Goal: Task Accomplishment & Management: Complete application form

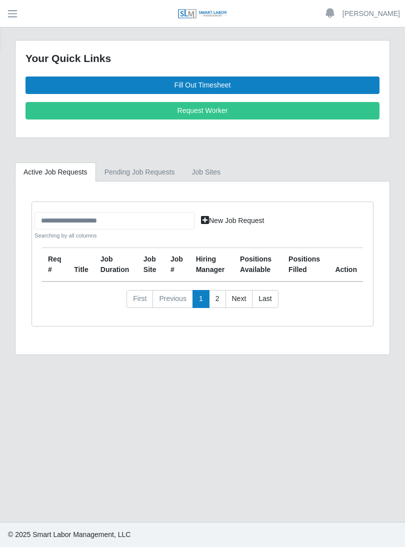
click at [213, 84] on link "Fill Out Timesheet" at bounding box center [203, 86] width 354 height 18
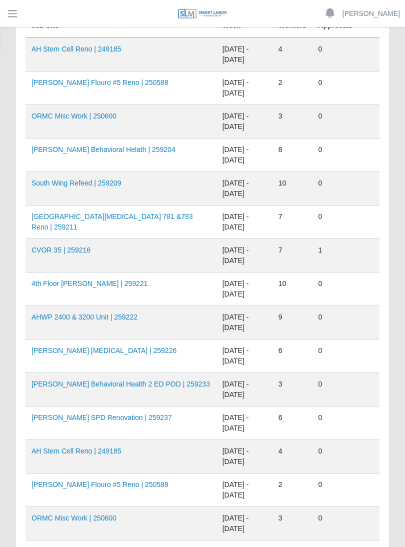
scroll to position [167, 0]
click at [93, 283] on link "4th Floor Winnie Palmer | 259221" at bounding box center [90, 283] width 116 height 8
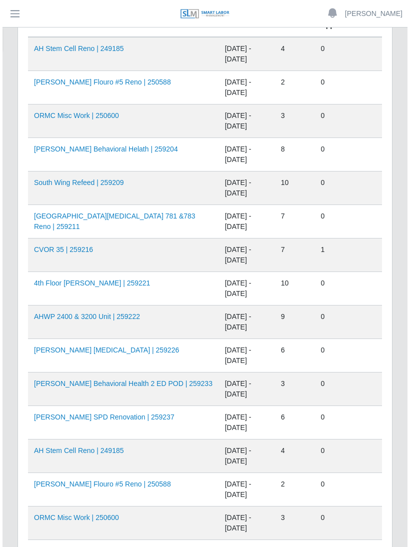
scroll to position [181, 0]
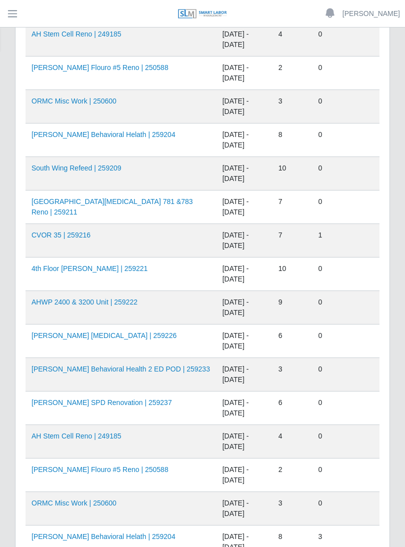
click at [98, 368] on link "AHO Behavioral Health 2 ED POD | 259233" at bounding box center [121, 369] width 179 height 8
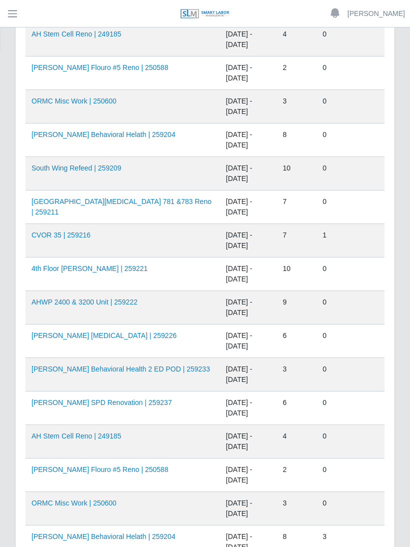
click at [131, 369] on link "AHO Behavioral Health 2 ED POD | 259233" at bounding box center [121, 369] width 179 height 8
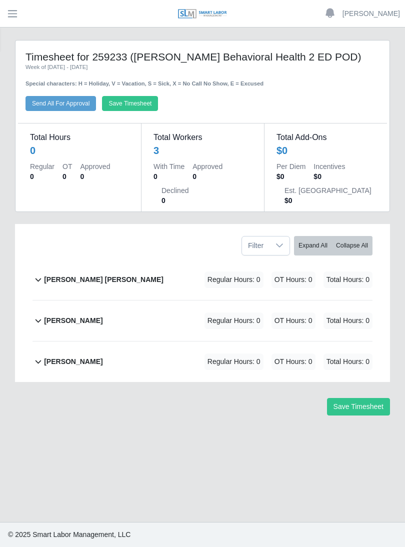
click at [74, 360] on b "[PERSON_NAME]" at bounding box center [73, 362] width 59 height 11
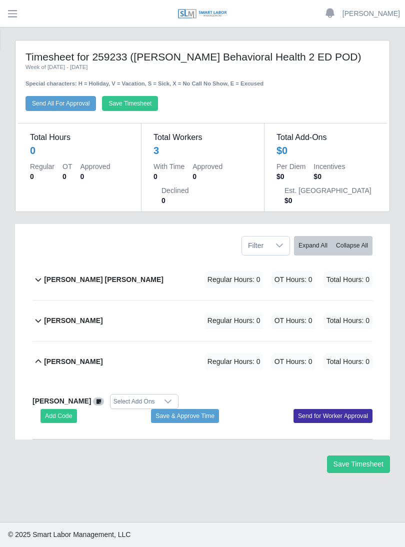
click at [62, 416] on button "Add Code" at bounding box center [59, 416] width 37 height 14
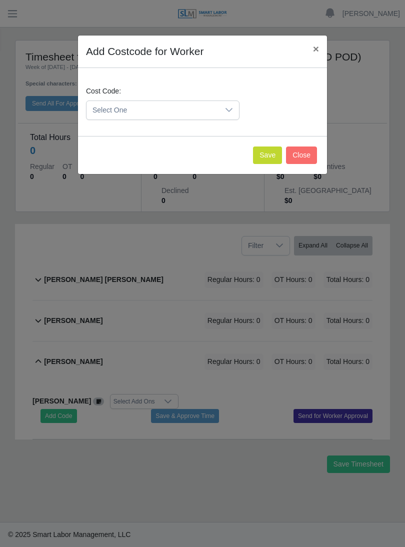
click at [227, 114] on icon at bounding box center [229, 110] width 8 height 8
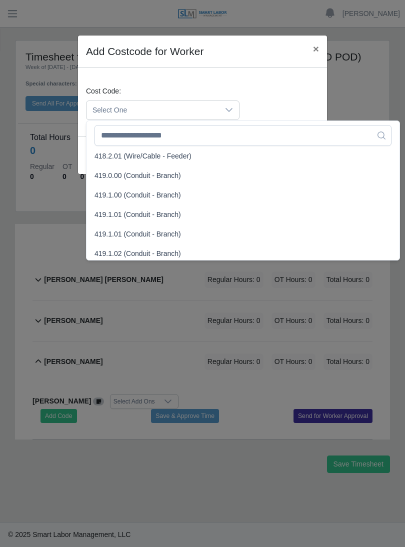
scroll to position [549, 0]
click at [123, 193] on span "419.1.00 (Conduit - Branch)" at bounding box center [138, 195] width 87 height 11
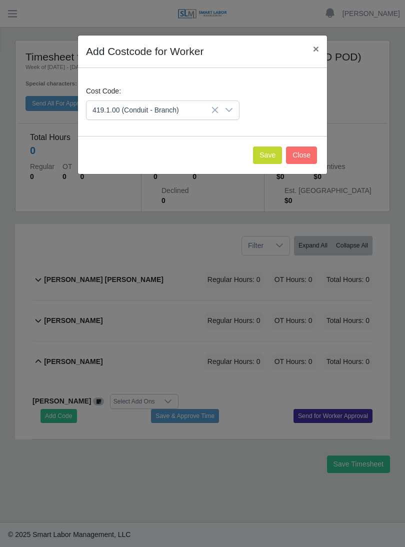
click at [260, 154] on button "Save" at bounding box center [267, 156] width 29 height 18
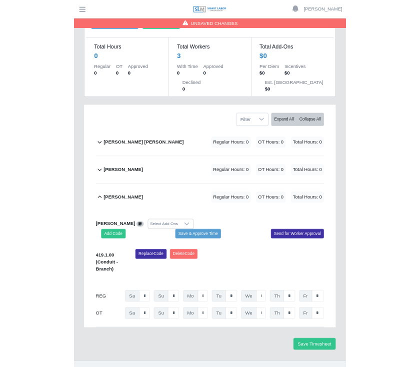
scroll to position [248, 0]
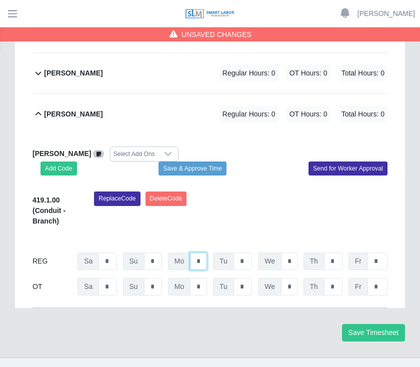
click at [204, 264] on input "*" at bounding box center [198, 262] width 17 height 18
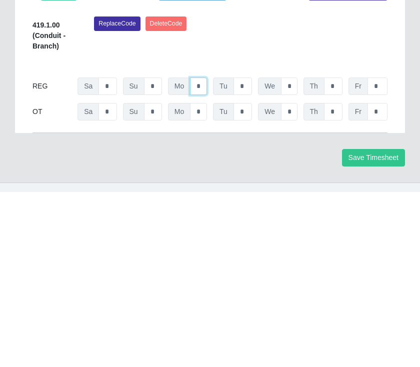
type input "*"
click at [245, 253] on input "*" at bounding box center [243, 262] width 19 height 18
type input "*"
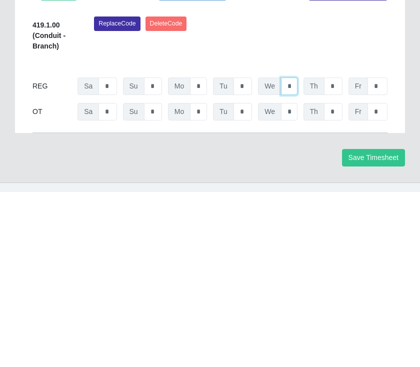
click at [295, 253] on input "*" at bounding box center [289, 262] width 17 height 18
type input "*"
click at [340, 253] on input "*" at bounding box center [333, 262] width 19 height 18
type input "*"
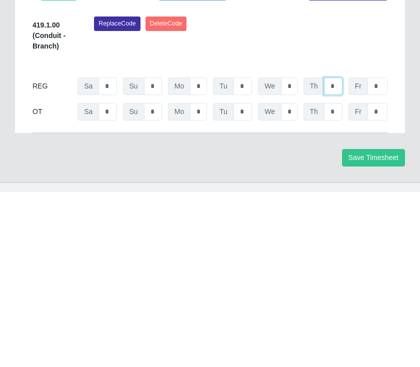
type input "*"
click at [385, 253] on input "*" at bounding box center [378, 262] width 20 height 18
type input "*"
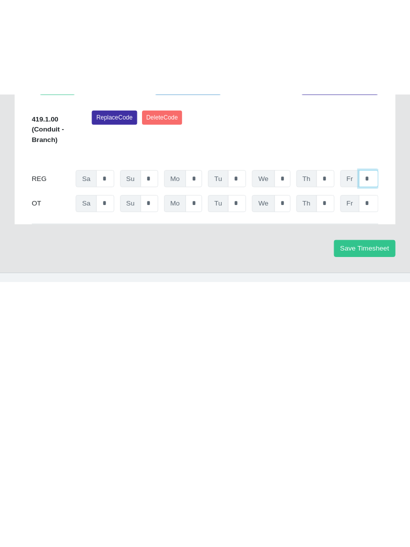
scroll to position [68, 0]
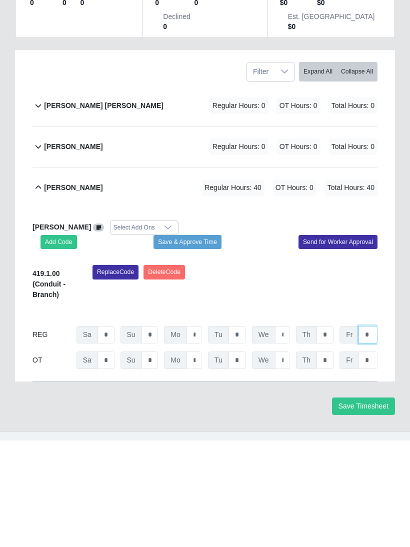
type input "*"
click at [206, 342] on button "Save & Approve Time" at bounding box center [188, 349] width 68 height 14
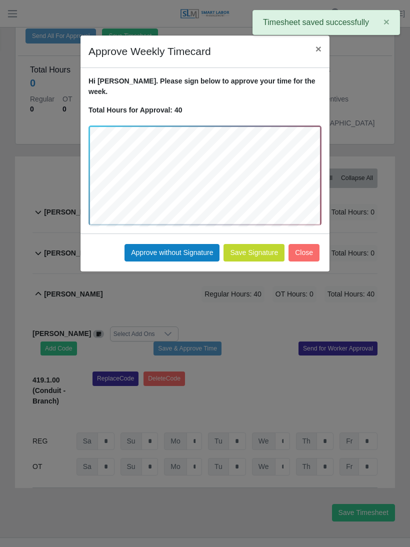
click at [166, 245] on button "Approve without Signature" at bounding box center [172, 253] width 95 height 18
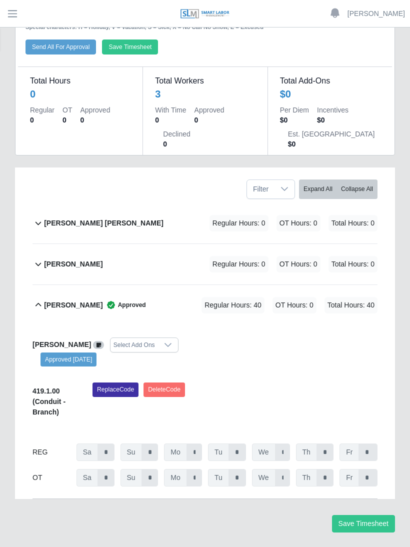
scroll to position [0, 0]
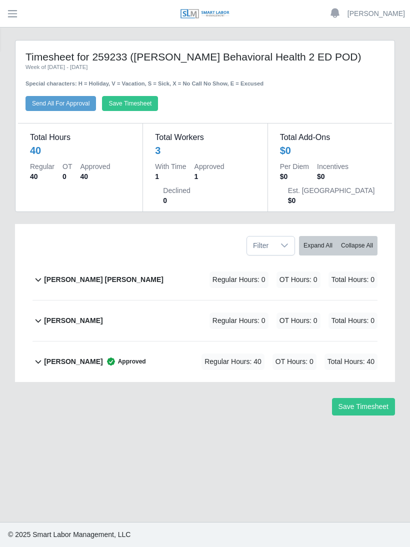
click at [115, 275] on b "[PERSON_NAME] [PERSON_NAME]" at bounding box center [104, 280] width 120 height 11
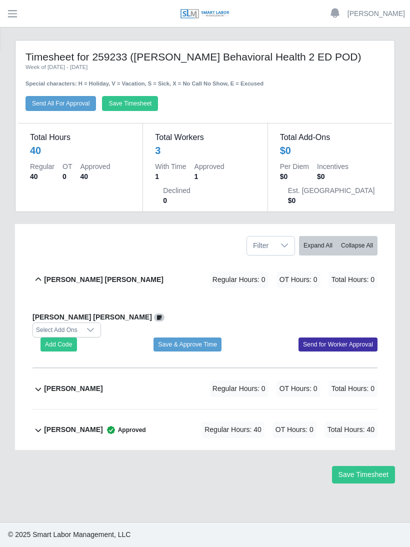
click at [64, 339] on button "Add Code" at bounding box center [59, 345] width 37 height 14
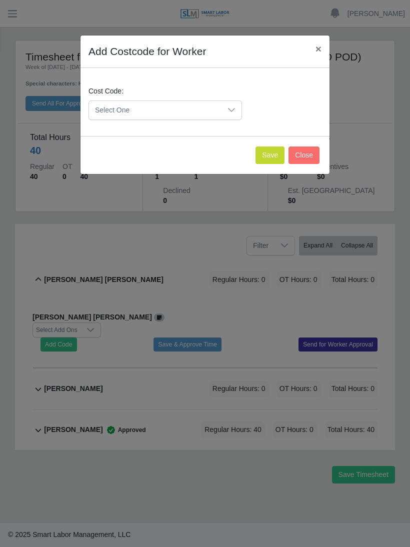
click at [241, 111] on div at bounding box center [232, 110] width 20 height 19
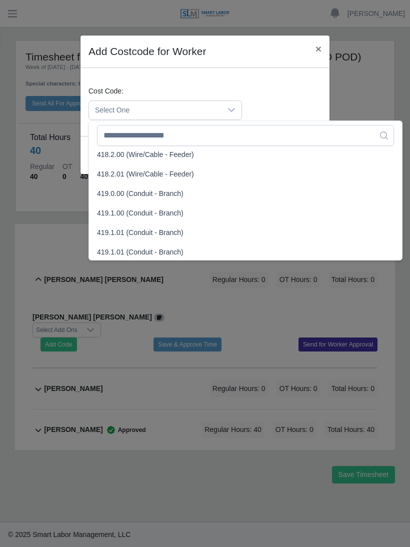
scroll to position [535, 0]
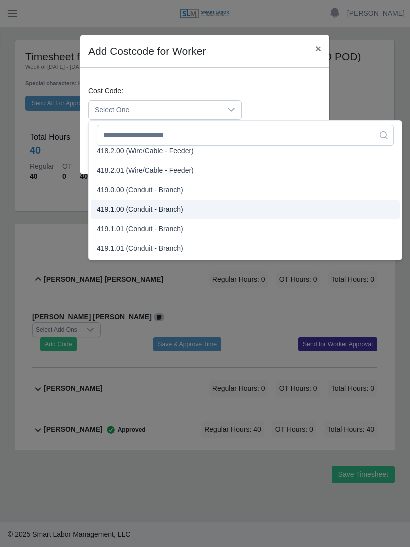
click at [142, 208] on span "419.1.00 (Conduit - Branch)" at bounding box center [140, 210] width 87 height 11
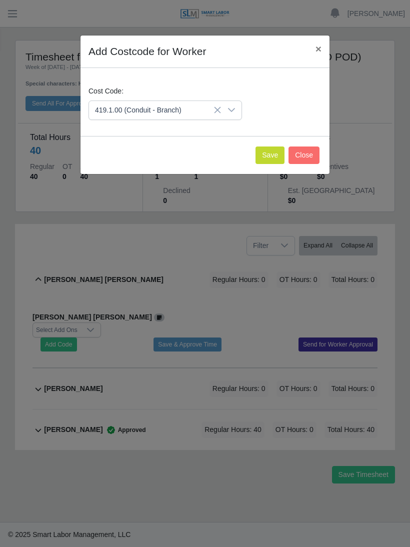
click at [265, 149] on button "Save" at bounding box center [270, 156] width 29 height 18
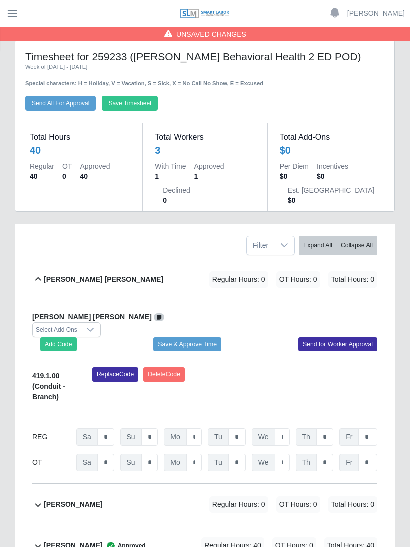
click at [67, 342] on button "Add Code" at bounding box center [59, 345] width 37 height 14
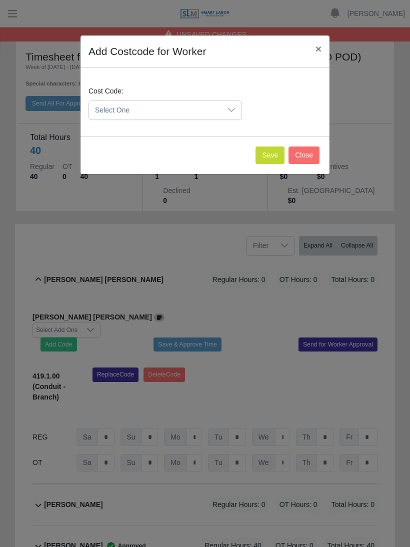
click at [234, 114] on icon at bounding box center [232, 110] width 8 height 8
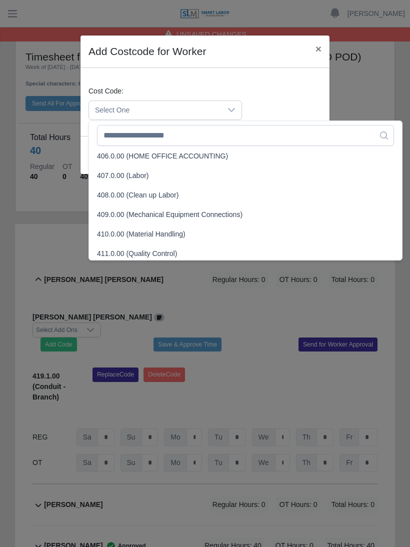
scroll to position [128, 0]
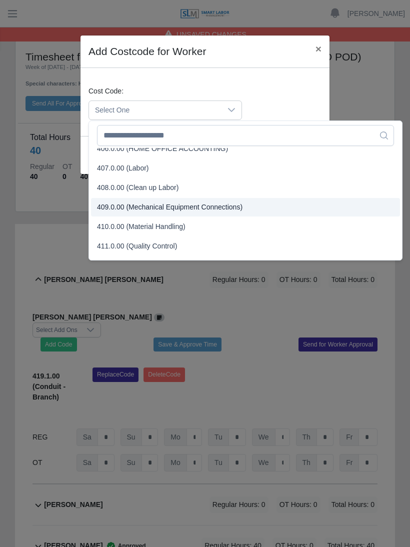
click at [176, 215] on li "409.0.00 (Mechanical Equipment Connections)" at bounding box center [245, 207] width 309 height 19
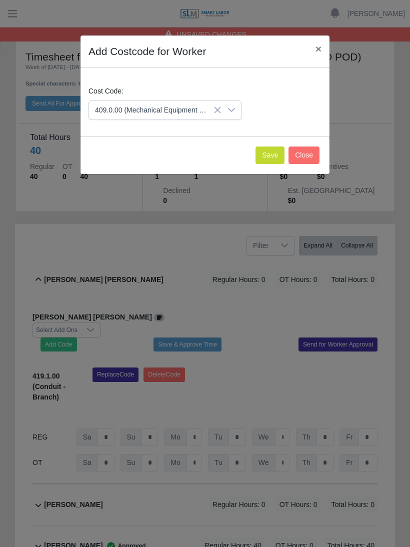
click at [234, 116] on div at bounding box center [232, 110] width 20 height 19
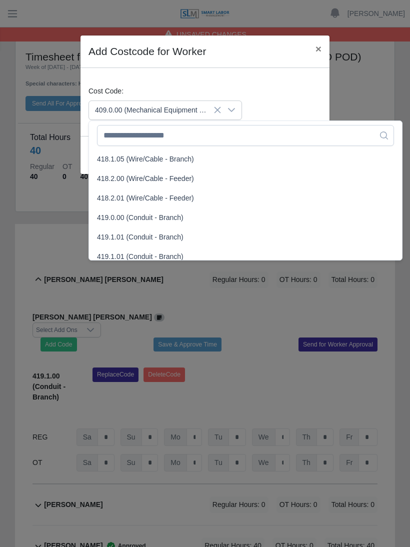
scroll to position [508, 0]
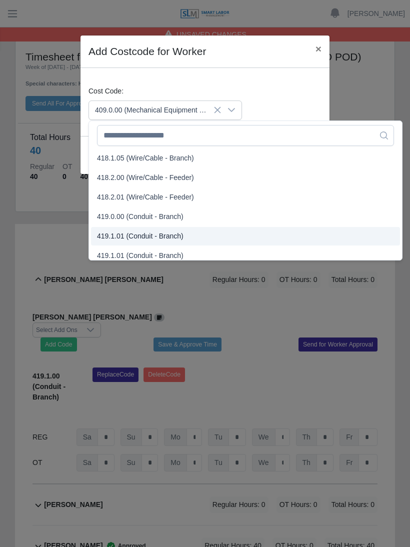
click at [131, 235] on span "419.1.01 (Conduit - Branch)" at bounding box center [140, 236] width 87 height 11
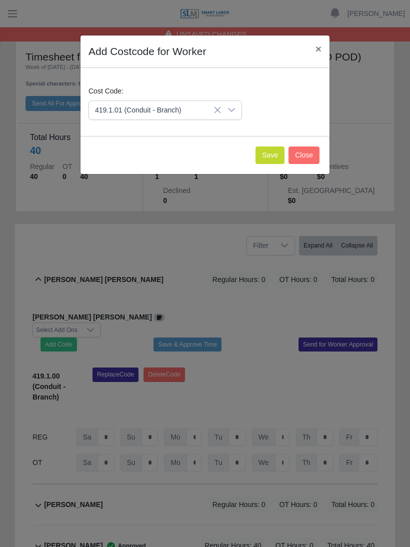
click at [270, 159] on button "Save" at bounding box center [270, 156] width 29 height 18
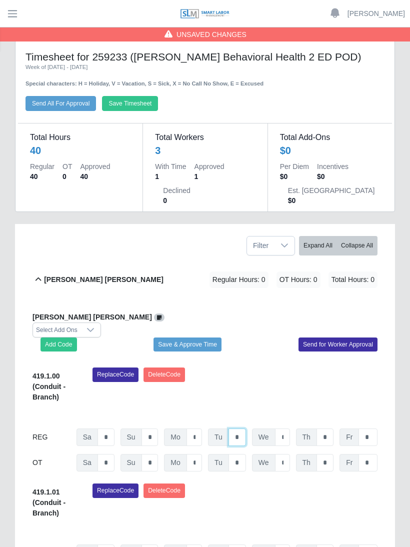
click at [242, 435] on input "*" at bounding box center [238, 438] width 18 height 18
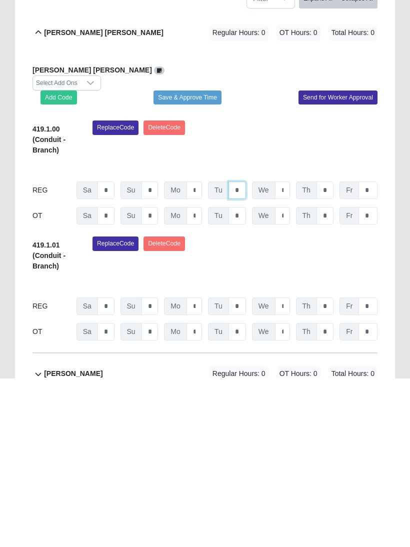
type input "*"
click at [288, 350] on input "*" at bounding box center [282, 359] width 15 height 18
type input "*"
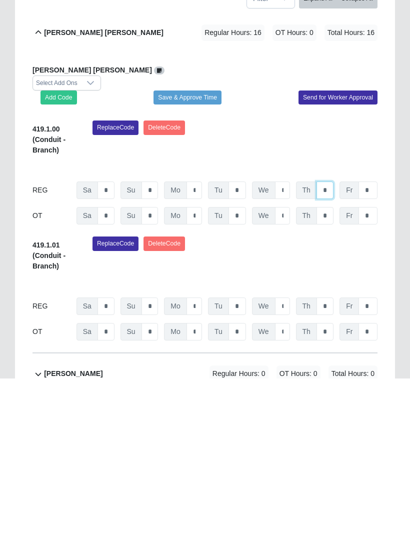
click at [333, 350] on input "*" at bounding box center [325, 359] width 17 height 18
type input "*"
click at [372, 350] on input "*" at bounding box center [368, 359] width 19 height 18
type input "*"
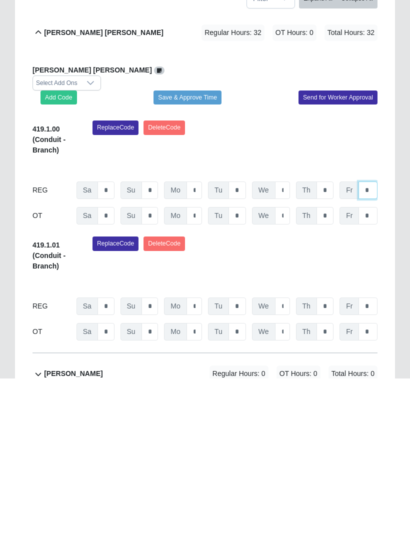
type input "*"
click at [207, 259] on button "Save & Approve Time" at bounding box center [188, 266] width 68 height 14
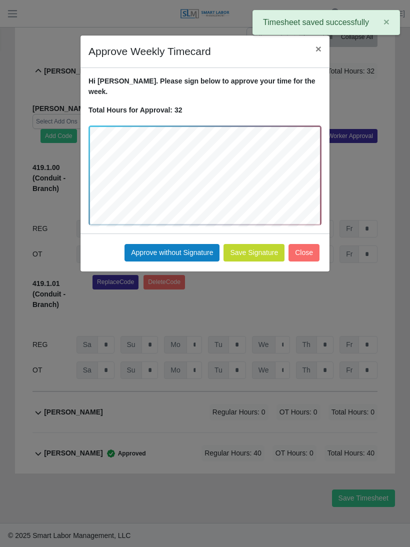
click at [184, 244] on button "Approve without Signature" at bounding box center [172, 253] width 95 height 18
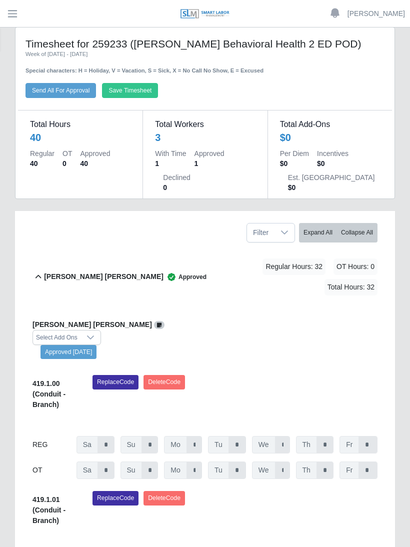
scroll to position [0, 0]
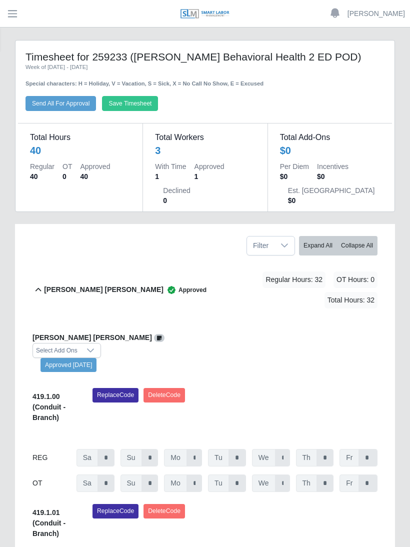
click at [146, 104] on button "Save Timesheet" at bounding box center [130, 103] width 56 height 15
